Goal: Information Seeking & Learning: Learn about a topic

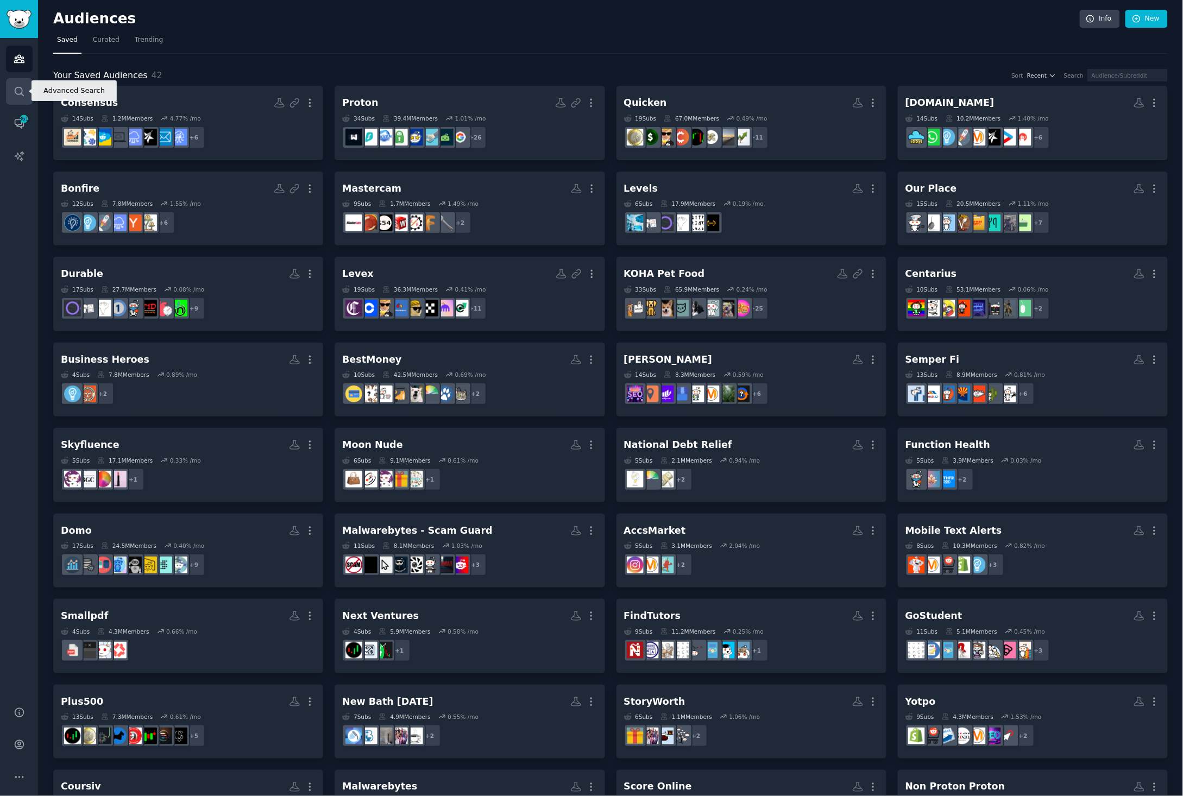
click at [10, 88] on link "Search" at bounding box center [19, 91] width 27 height 27
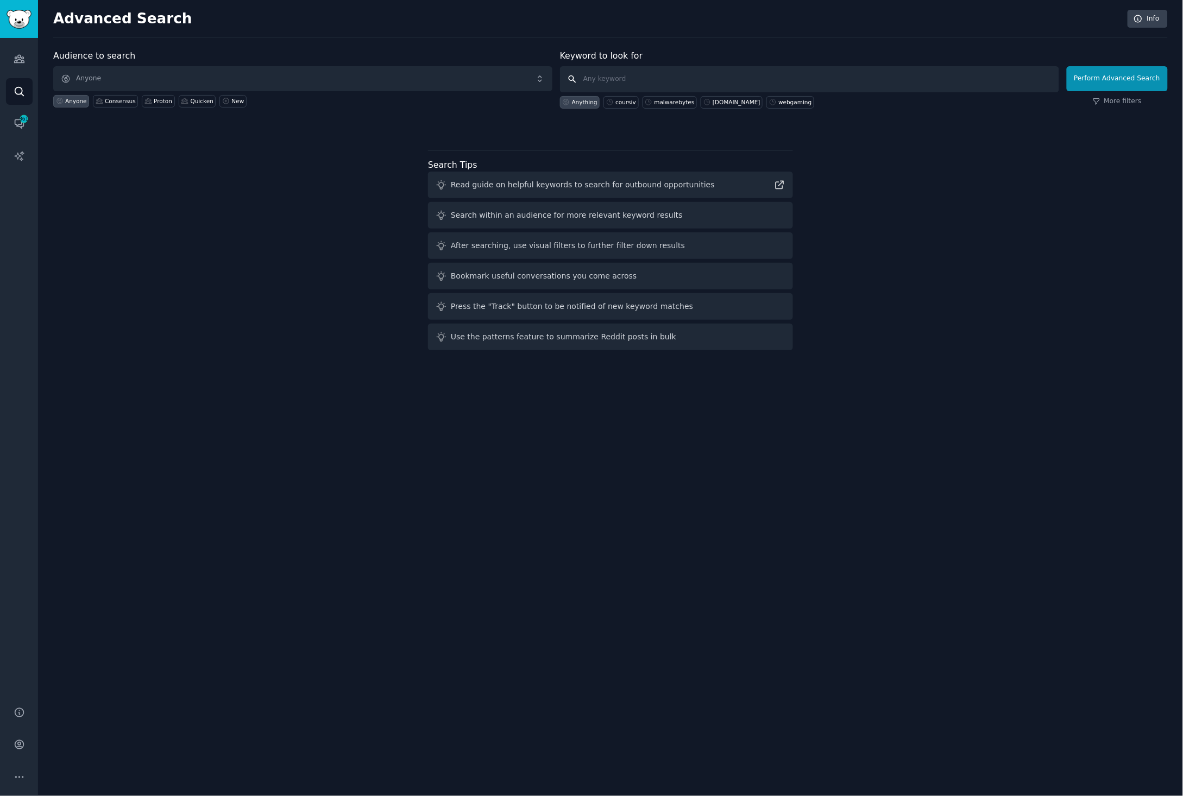
click at [642, 81] on input "text" at bounding box center [809, 79] width 499 height 26
type input "bluehost"
click button "Perform Advanced Search" at bounding box center [1117, 78] width 101 height 25
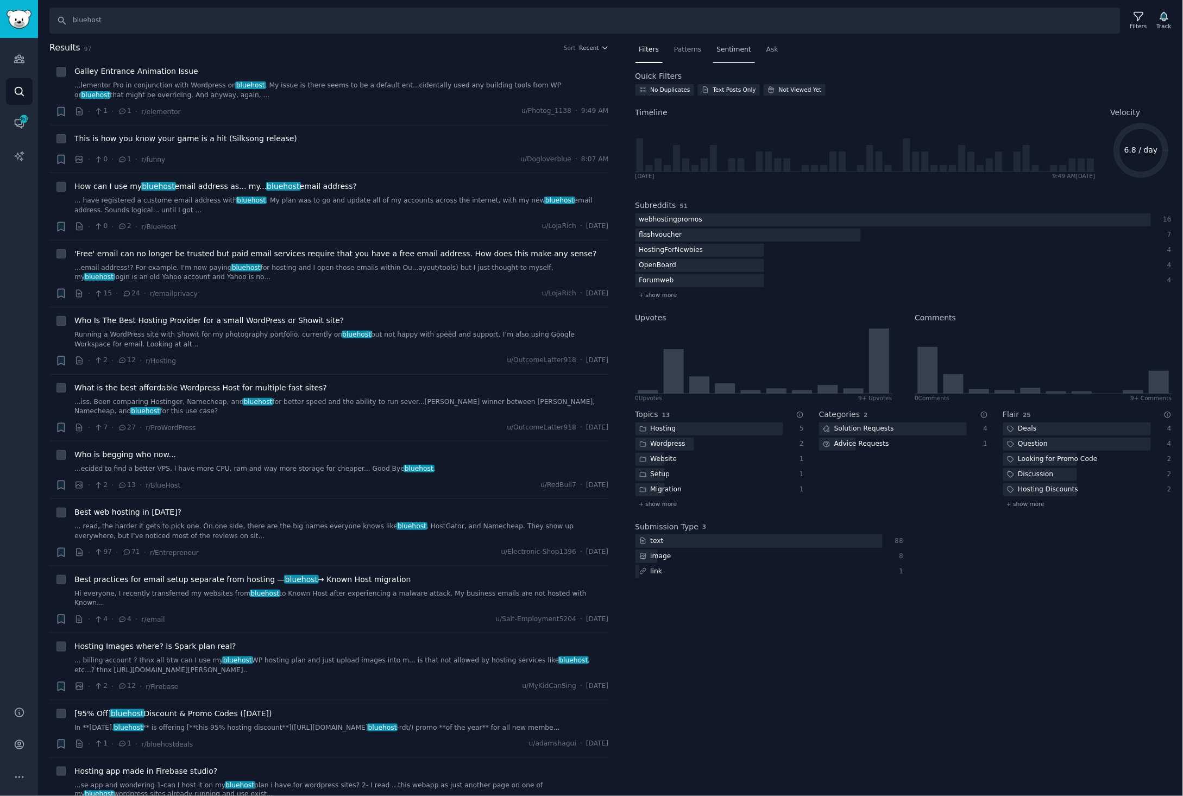
click at [724, 50] on span "Sentiment" at bounding box center [734, 50] width 34 height 10
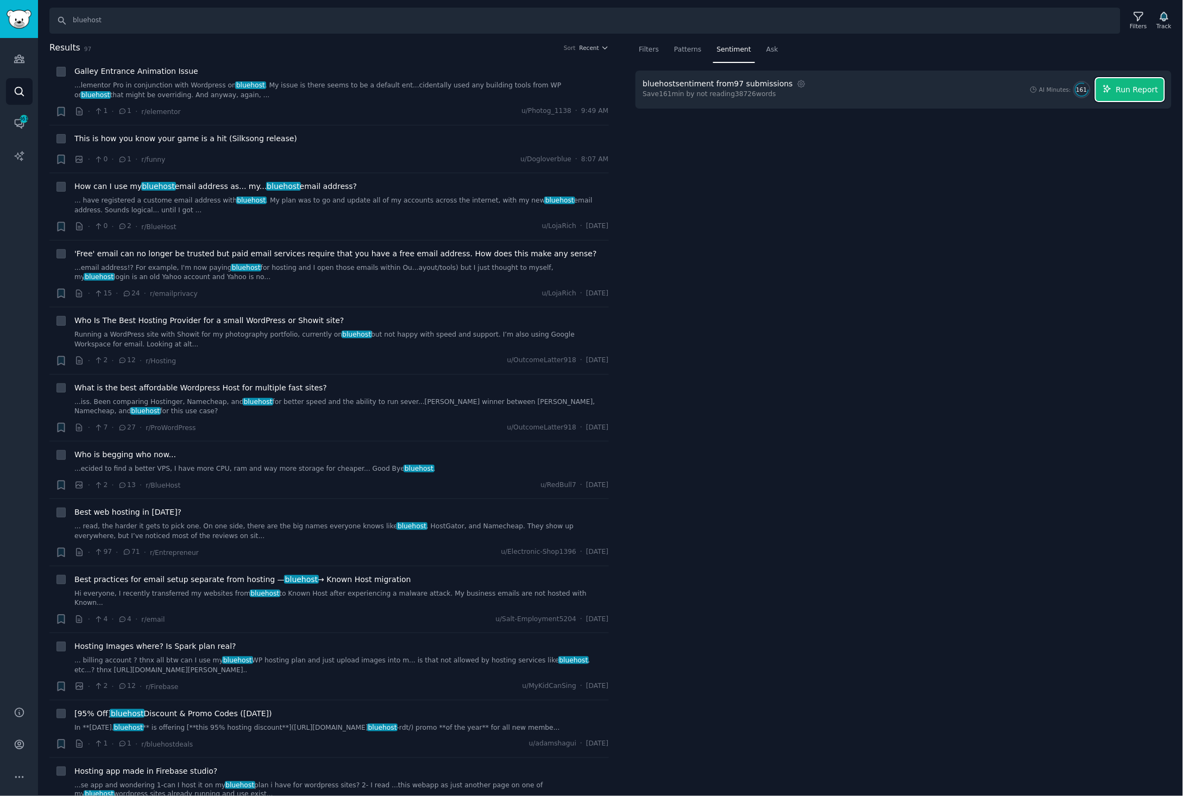
click at [1120, 89] on span "Run Report" at bounding box center [1137, 89] width 42 height 11
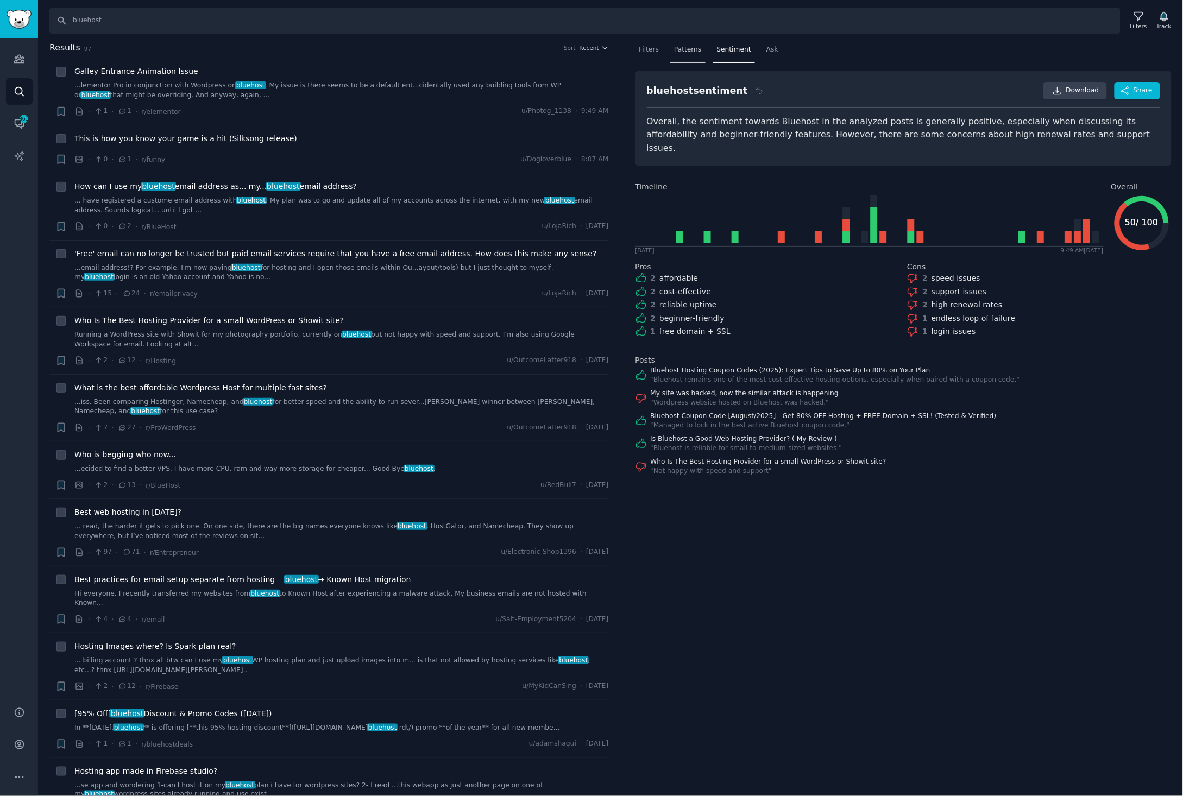
click at [699, 49] on span "Patterns" at bounding box center [687, 50] width 27 height 10
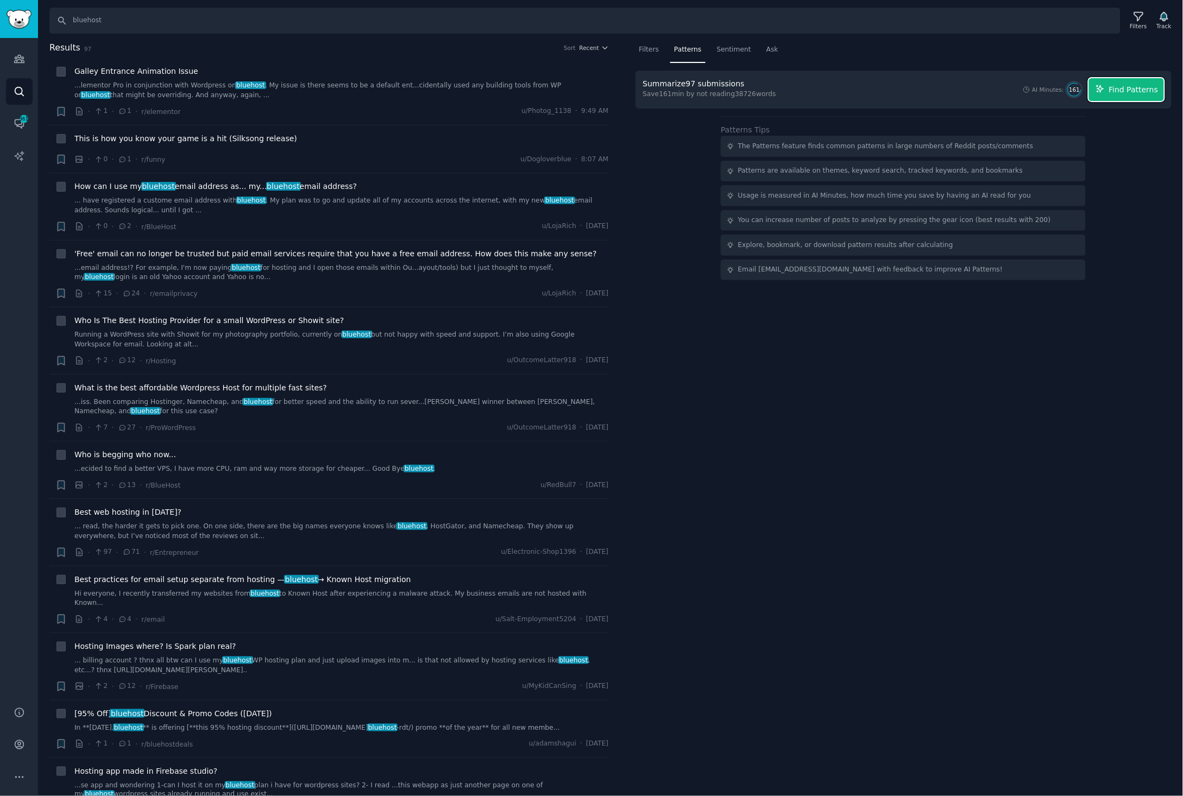
click at [1119, 86] on span "Find Patterns" at bounding box center [1133, 89] width 49 height 11
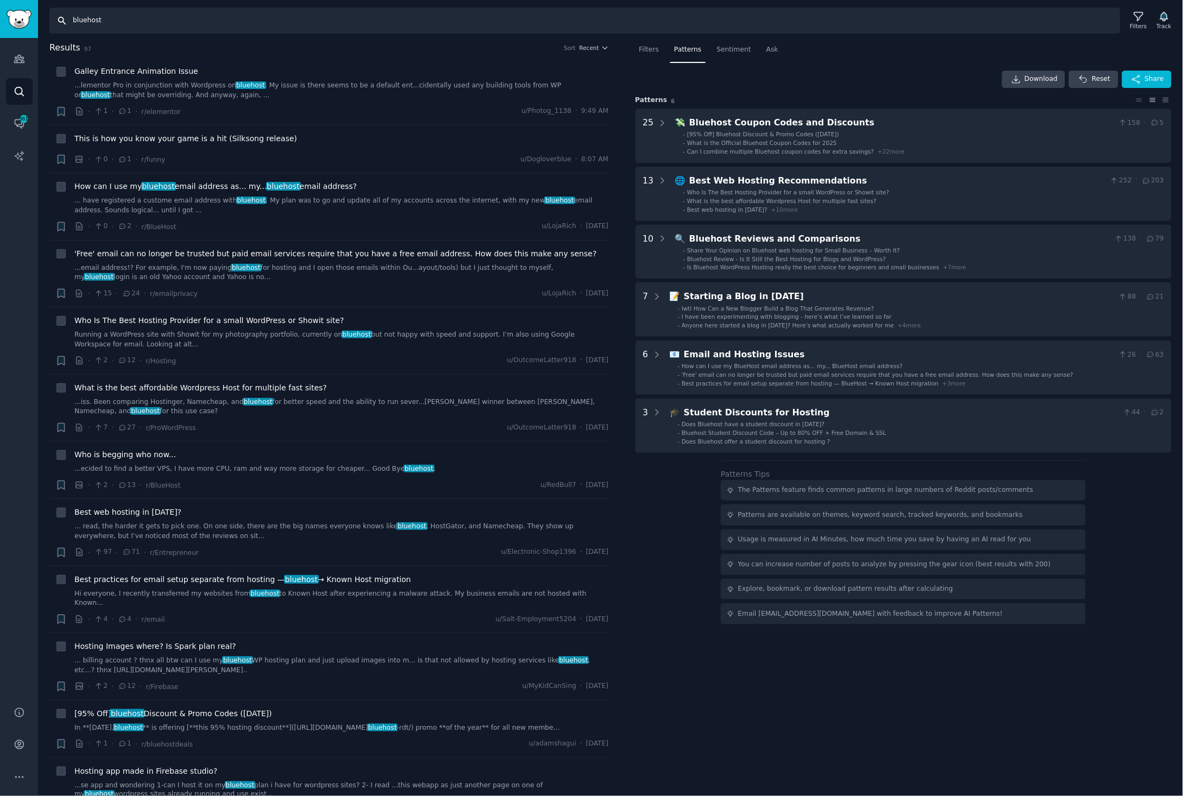
click at [227, 18] on input "bluehost" at bounding box center [584, 21] width 1071 height 26
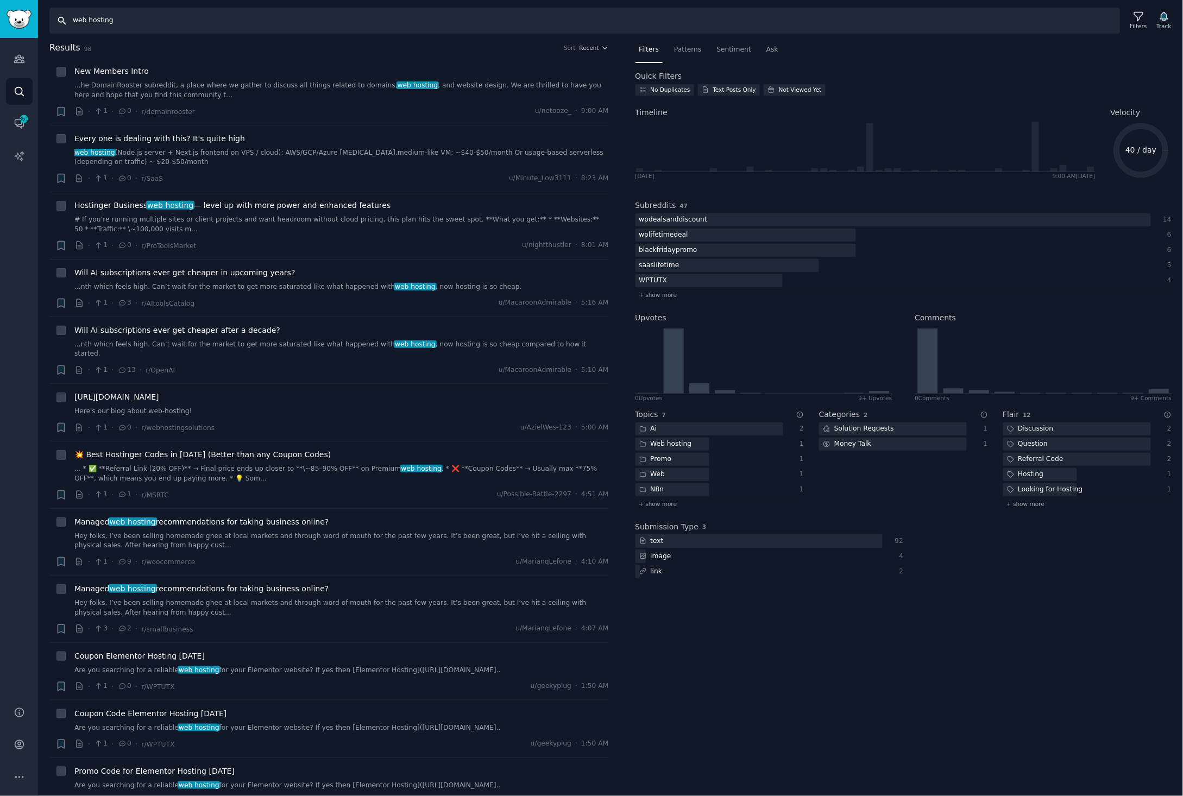
type input "bluehost"
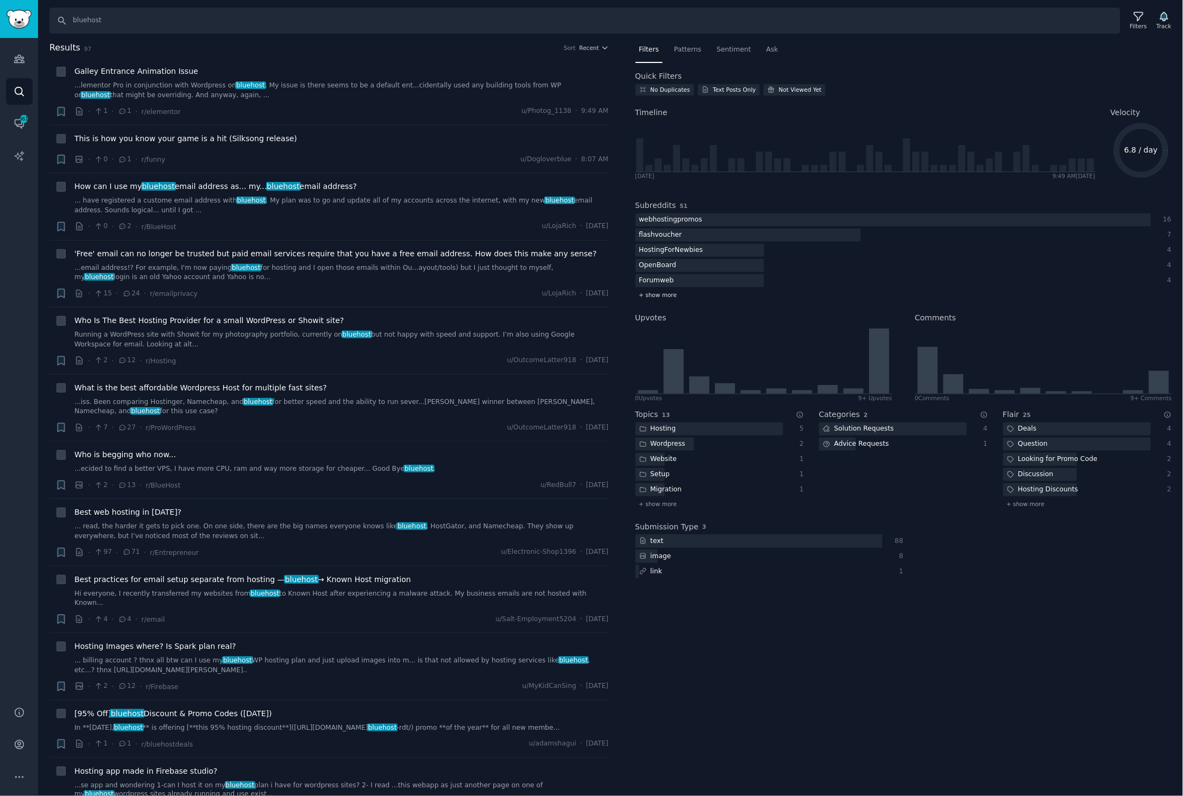
click at [662, 294] on span "+ show more" at bounding box center [658, 295] width 38 height 8
